Goal: Check status: Check status

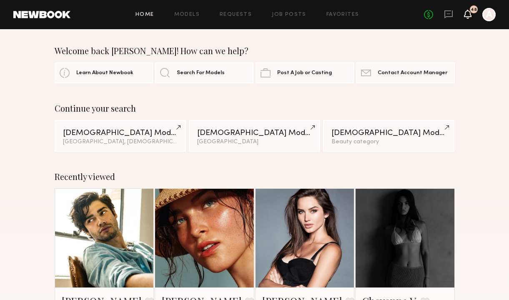
click at [466, 17] on icon at bounding box center [468, 14] width 8 height 9
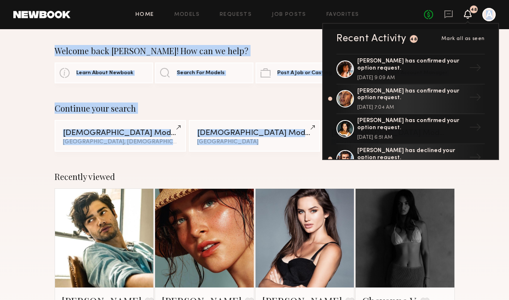
drag, startPoint x: 495, startPoint y: 153, endPoint x: 493, endPoint y: 171, distance: 18.0
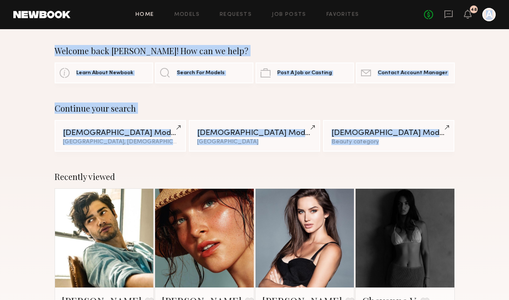
click at [471, 12] on div "48" at bounding box center [474, 9] width 8 height 8
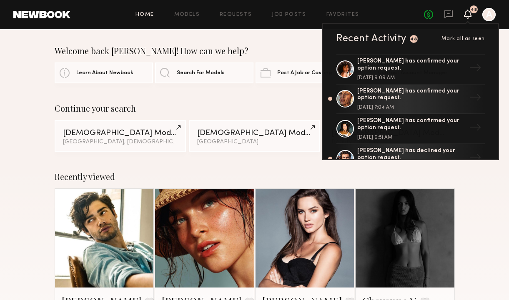
drag, startPoint x: 464, startPoint y: 33, endPoint x: 429, endPoint y: 30, distance: 34.3
click at [431, 31] on div "Recent Activity 48 Mark all as seen Emely M. has confirmed your option request.…" at bounding box center [410, 91] width 177 height 137
click at [455, 38] on span "Mark all as seen" at bounding box center [462, 38] width 43 height 5
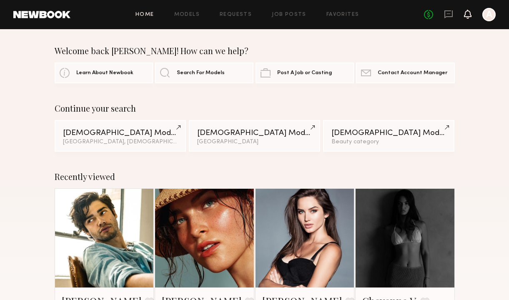
click at [468, 18] on icon at bounding box center [467, 18] width 3 height 1
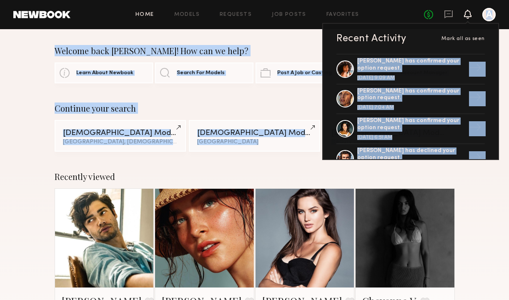
drag, startPoint x: 415, startPoint y: 42, endPoint x: 420, endPoint y: 169, distance: 126.8
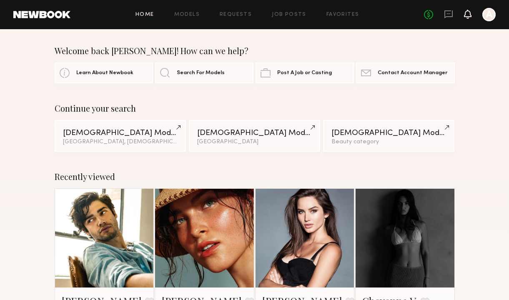
click at [470, 12] on icon at bounding box center [467, 14] width 7 height 6
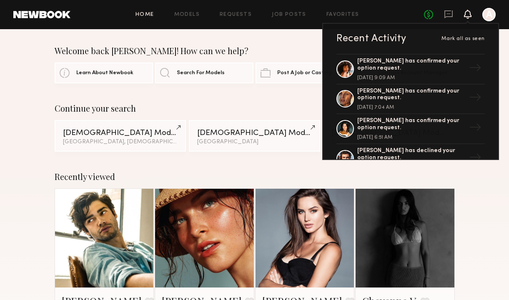
click at [466, 44] on div "Recent Activity Mark all as seen Emely M. has confirmed your option request. Se…" at bounding box center [410, 91] width 177 height 137
click at [366, 33] on div "Recent Activity Mark all as seen Emely M. has confirmed your option request. Se…" at bounding box center [410, 91] width 177 height 137
click at [367, 40] on div "Recent Activity" at bounding box center [371, 39] width 70 height 10
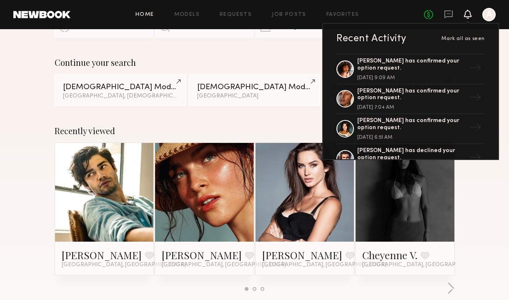
scroll to position [50, 0]
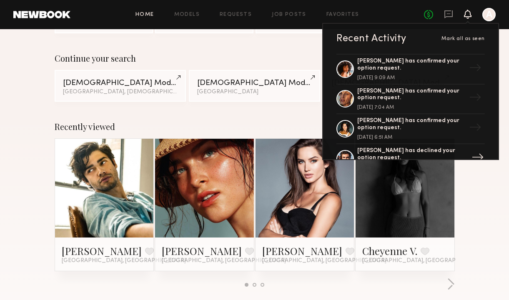
click at [464, 154] on div "Chase H. has declined your option request." at bounding box center [411, 155] width 108 height 14
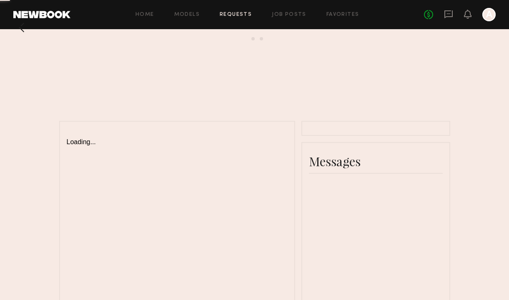
scroll to position [33, 0]
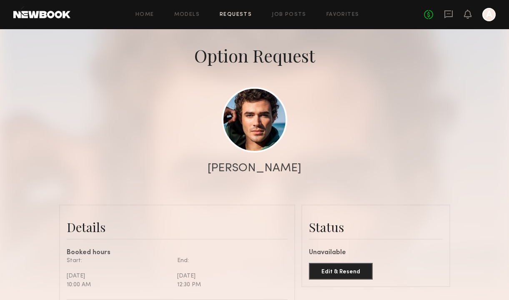
click at [465, 9] on div "No fees up to $5,000 A" at bounding box center [460, 14] width 72 height 13
click at [466, 16] on icon at bounding box center [467, 14] width 7 height 6
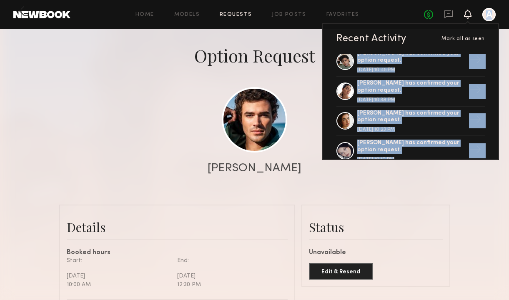
scroll to position [140, 0]
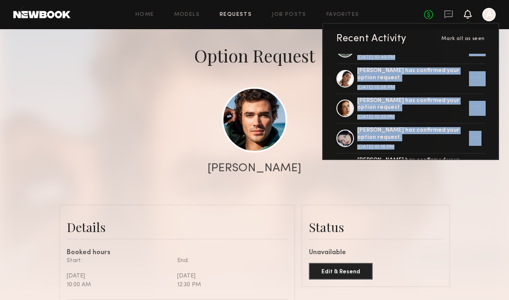
drag, startPoint x: 491, startPoint y: 86, endPoint x: 493, endPoint y: 152, distance: 65.9
click at [494, 152] on div "Emely M. has confirmed your option request. September 03, 2025 @ 9:09 AM → Nico…" at bounding box center [410, 106] width 175 height 105
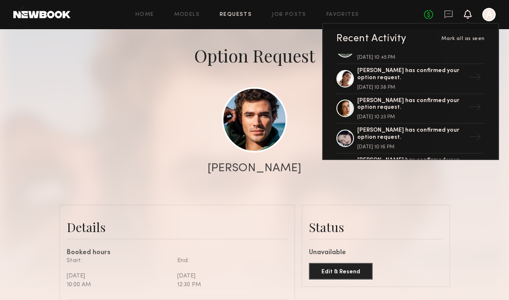
drag, startPoint x: 496, startPoint y: 153, endPoint x: 494, endPoint y: 171, distance: 17.6
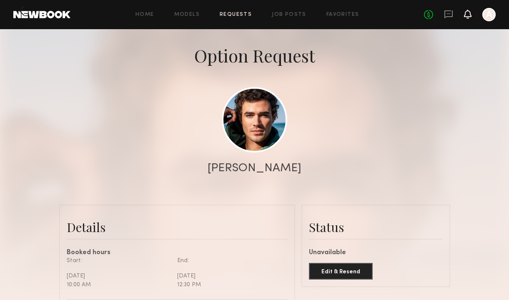
click at [467, 11] on icon at bounding box center [467, 14] width 7 height 6
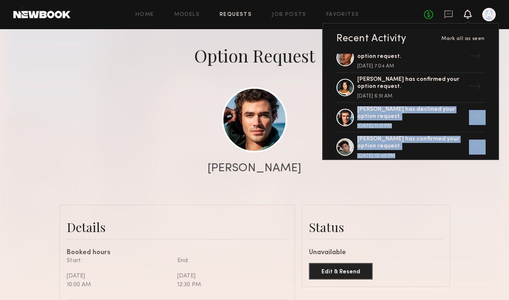
scroll to position [107, 0]
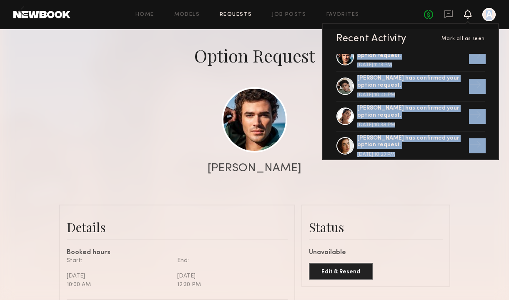
drag, startPoint x: 491, startPoint y: 136, endPoint x: 489, endPoint y: 156, distance: 20.1
click at [489, 158] on div "Emely M. has confirmed your option request. September 03, 2025 @ 9:09 AM → Nico…" at bounding box center [410, 106] width 175 height 105
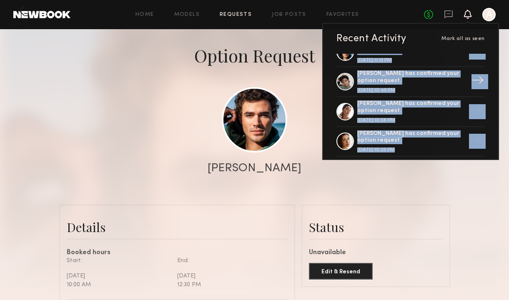
click at [418, 73] on div "Jason K. has confirmed your option request." at bounding box center [411, 77] width 108 height 14
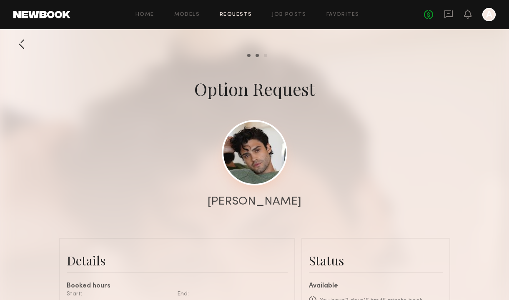
click at [262, 159] on link at bounding box center [254, 152] width 65 height 65
click at [468, 18] on icon at bounding box center [467, 18] width 3 height 1
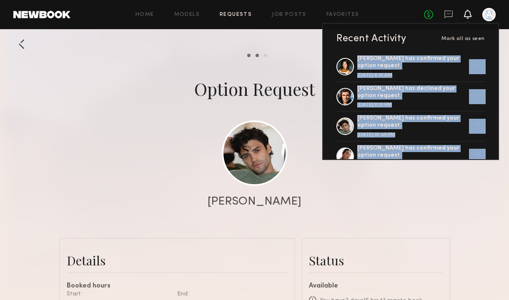
scroll to position [134, 0]
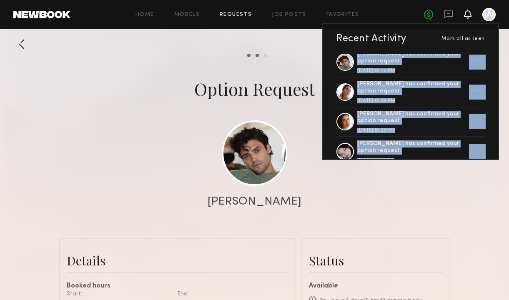
drag, startPoint x: 492, startPoint y: 109, endPoint x: 491, endPoint y: 155, distance: 46.3
click at [491, 158] on div "Emely M. has confirmed your option request. September 03, 2025 @ 9:09 AM → Nico…" at bounding box center [410, 106] width 175 height 105
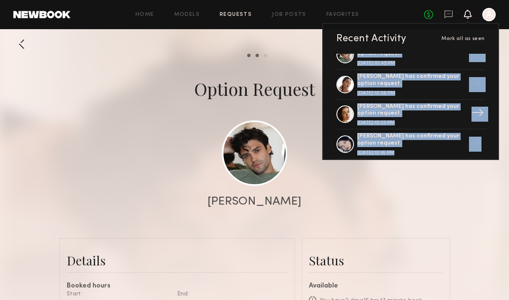
click at [474, 112] on div "→" at bounding box center [477, 114] width 19 height 22
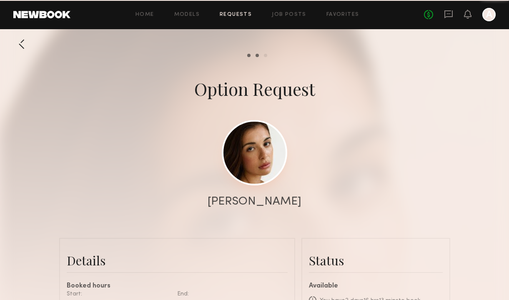
scroll to position [773, 0]
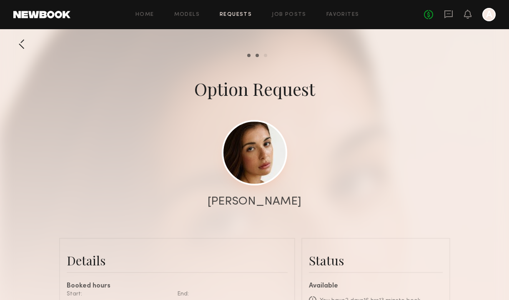
click at [258, 149] on link at bounding box center [254, 152] width 65 height 65
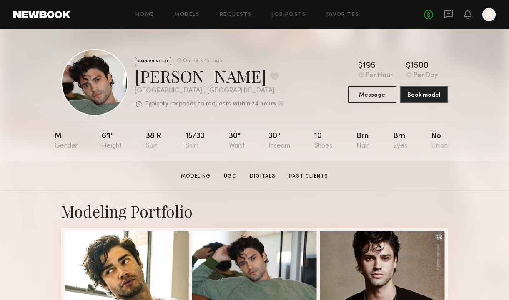
click at [455, 71] on div "EXPERIENCED Online < 1hr ago [PERSON_NAME] Favorite [GEOGRAPHIC_DATA] , [GEOGRA…" at bounding box center [254, 95] width 509 height 132
click at [468, 17] on icon at bounding box center [467, 14] width 7 height 6
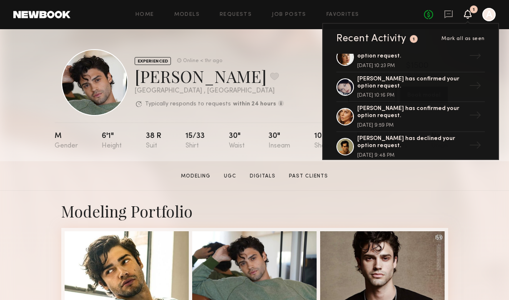
scroll to position [230, 0]
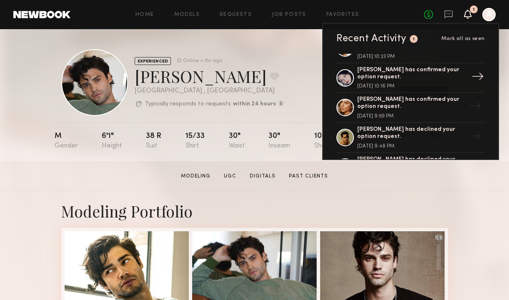
click at [349, 80] on div at bounding box center [345, 78] width 18 height 18
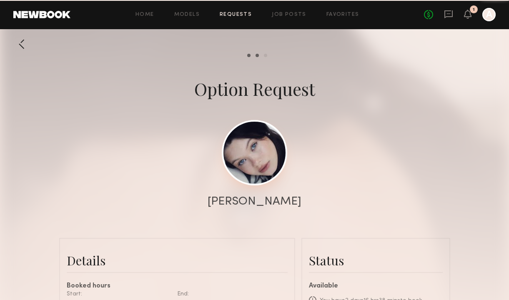
scroll to position [265, 0]
click at [264, 145] on link at bounding box center [254, 152] width 65 height 65
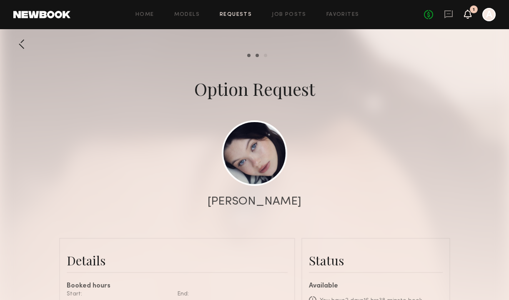
click at [469, 18] on icon at bounding box center [467, 18] width 3 height 1
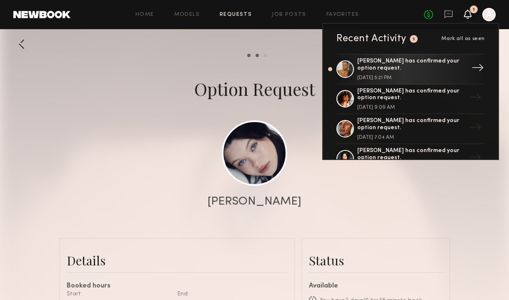
click at [434, 70] on div "[PERSON_NAME] has confirmed your option request." at bounding box center [411, 65] width 108 height 14
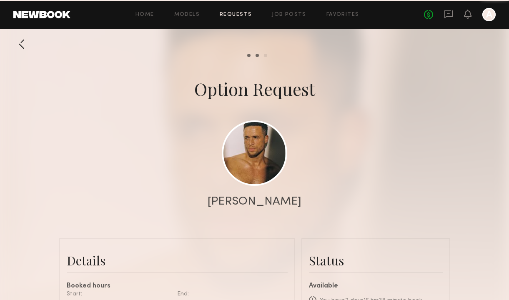
scroll to position [564, 0]
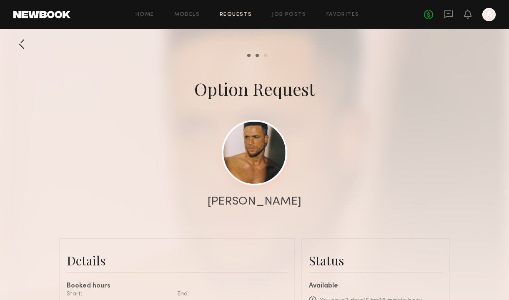
click at [254, 165] on link at bounding box center [254, 152] width 65 height 65
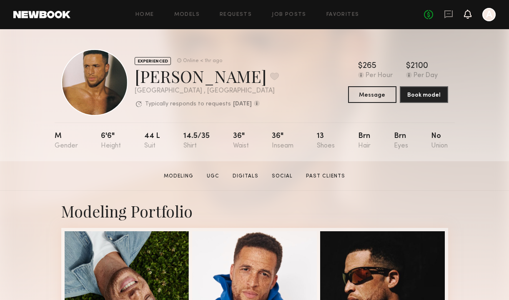
click at [464, 15] on icon at bounding box center [467, 14] width 7 height 6
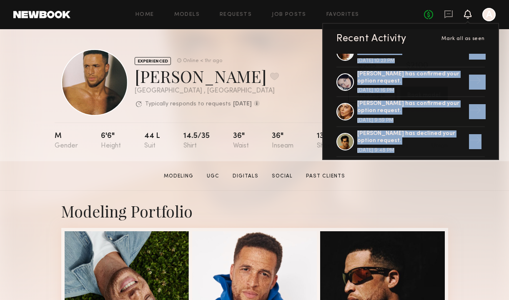
scroll to position [233, 0]
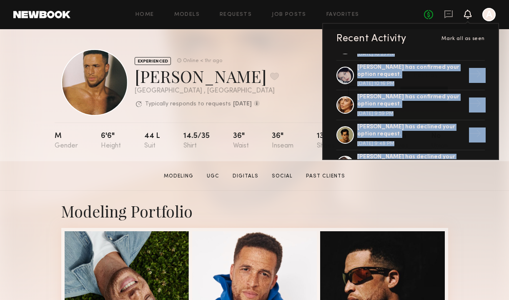
drag, startPoint x: 494, startPoint y: 115, endPoint x: 492, endPoint y: 154, distance: 39.2
click at [492, 154] on div "Glen D. has confirmed your option request. September 03, 2025 @ 5:21 PM → Emely…" at bounding box center [410, 106] width 175 height 105
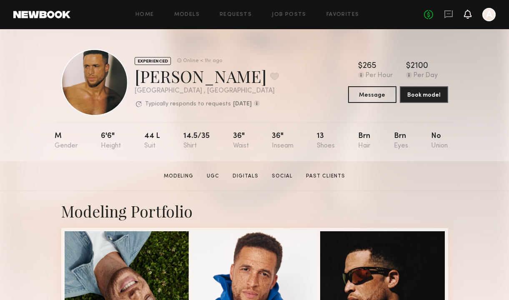
click at [471, 16] on icon at bounding box center [467, 14] width 7 height 6
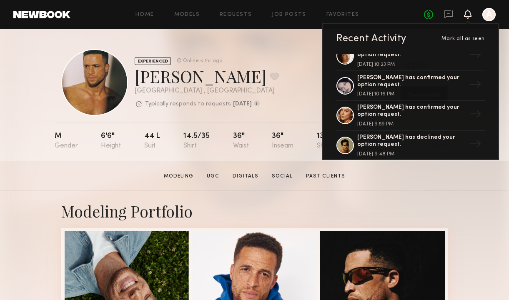
scroll to position [239, 0]
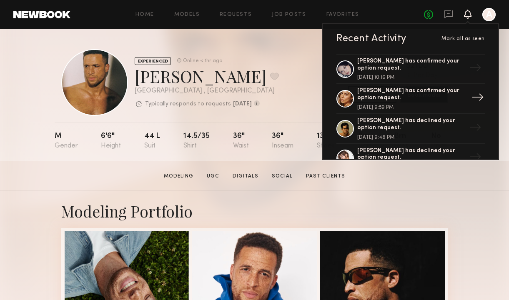
click at [389, 95] on div "Payton O. has confirmed your option request." at bounding box center [411, 95] width 108 height 14
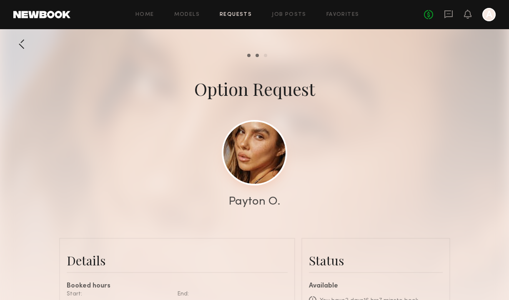
click at [240, 173] on link at bounding box center [254, 152] width 65 height 65
click at [470, 15] on icon at bounding box center [467, 14] width 7 height 6
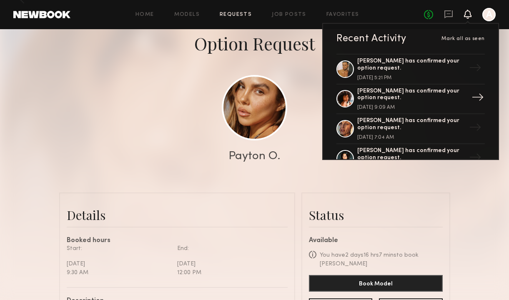
scroll to position [50, 0]
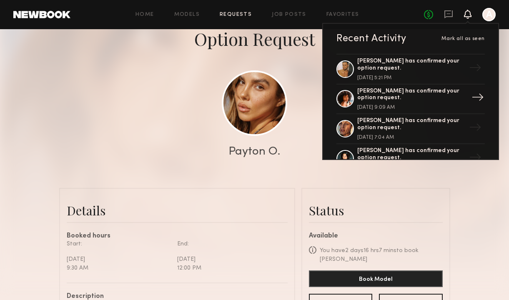
click at [404, 103] on div "Emely M. has confirmed your option request. September 03, 2025 @ 9:09 AM" at bounding box center [411, 99] width 108 height 23
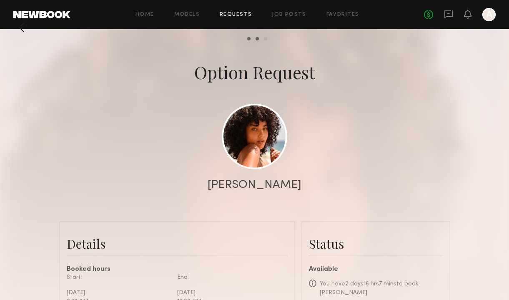
scroll to position [648, 0]
click at [469, 14] on icon at bounding box center [467, 14] width 7 height 6
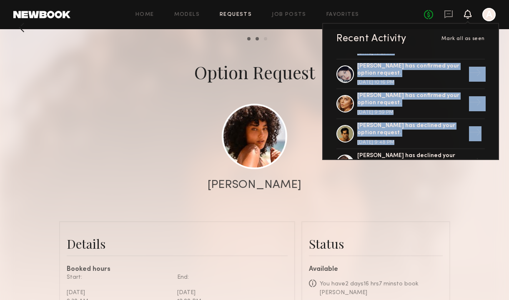
scroll to position [259, 0]
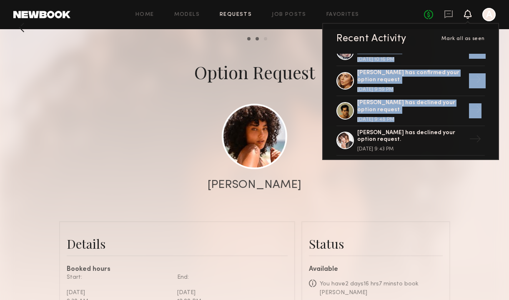
drag, startPoint x: 328, startPoint y: 110, endPoint x: 330, endPoint y: 157, distance: 46.3
click at [330, 157] on div "Glen D. has confirmed your option request. September 03, 2025 @ 5:21 PM → Emely…" at bounding box center [410, 106] width 175 height 105
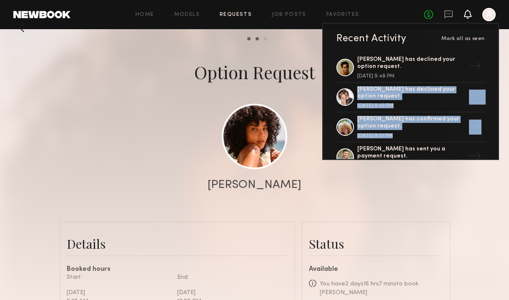
drag, startPoint x: 334, startPoint y: 145, endPoint x: 334, endPoint y: 159, distance: 13.3
click at [334, 158] on div "Glen D. has confirmed your option request. September 03, 2025 @ 5:21 PM → Emely…" at bounding box center [410, 106] width 175 height 105
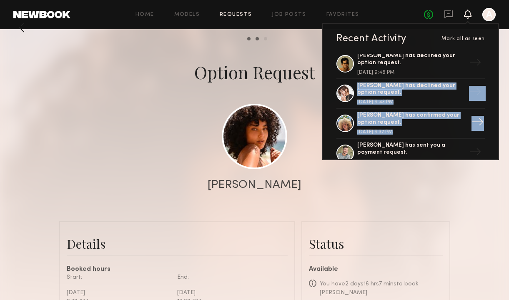
click at [385, 115] on div "Maya A. has confirmed your option request." at bounding box center [411, 119] width 108 height 14
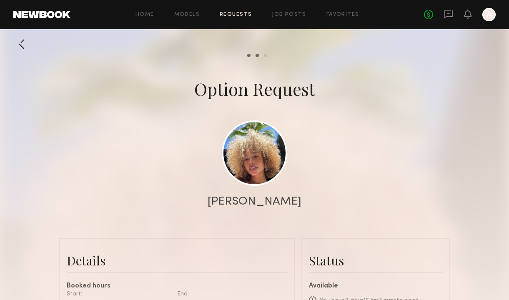
scroll to position [1175, 0]
click at [261, 134] on link at bounding box center [254, 152] width 65 height 65
